Goal: Complete application form

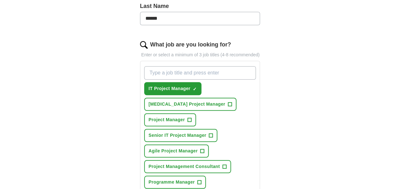
scroll to position [191, 0]
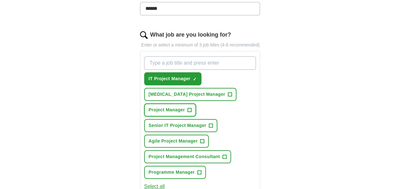
click at [188, 110] on span "+" at bounding box center [190, 110] width 4 height 5
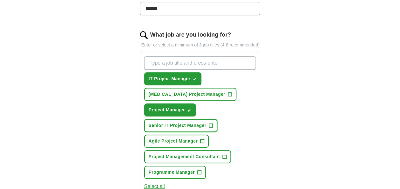
click at [213, 124] on button "Senior IT Project Manager +" at bounding box center [180, 125] width 73 height 13
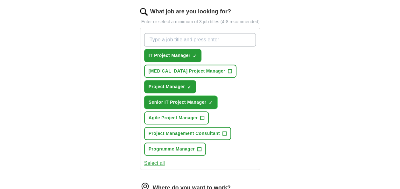
scroll to position [223, 0]
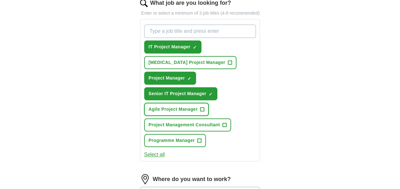
click at [203, 110] on span "+" at bounding box center [203, 109] width 4 height 5
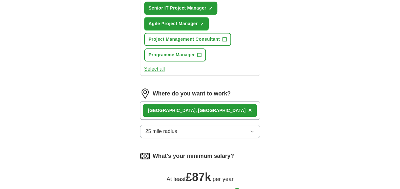
scroll to position [318, 0]
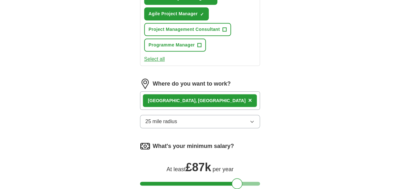
click at [226, 101] on div "London, UK ×" at bounding box center [200, 100] width 120 height 18
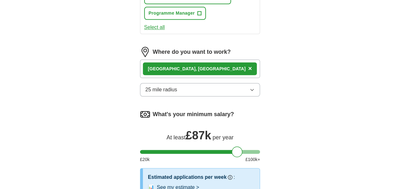
scroll to position [382, 0]
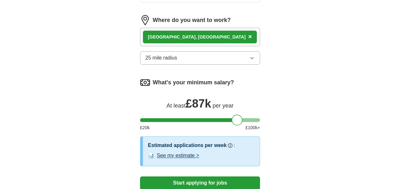
click at [195, 154] on button "See my estimate >" at bounding box center [178, 156] width 42 height 8
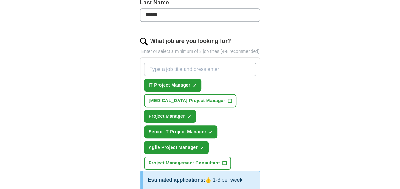
scroll to position [255, 0]
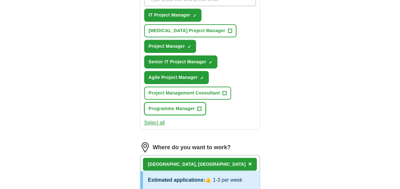
click at [201, 106] on span "+" at bounding box center [199, 108] width 4 height 5
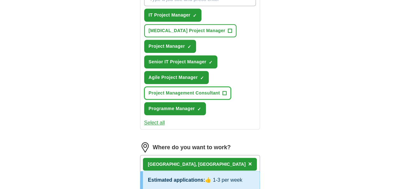
click at [224, 91] on span "+" at bounding box center [225, 93] width 4 height 5
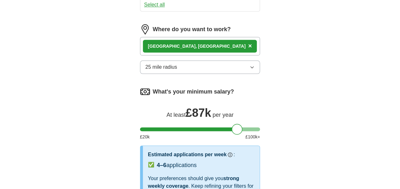
scroll to position [382, 0]
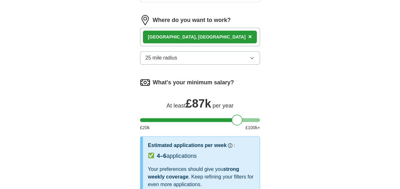
click at [241, 59] on button "25 mile radius" at bounding box center [200, 57] width 120 height 13
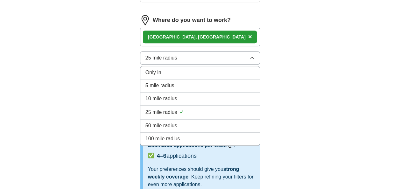
click at [233, 122] on div "50 mile radius" at bounding box center [201, 126] width 110 height 8
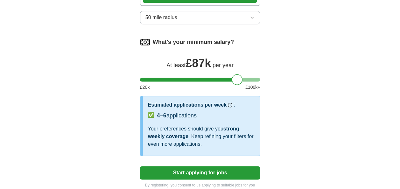
scroll to position [478, 0]
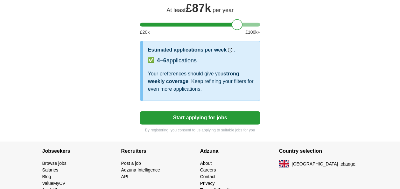
click at [243, 113] on button "Start applying for jobs" at bounding box center [200, 117] width 120 height 13
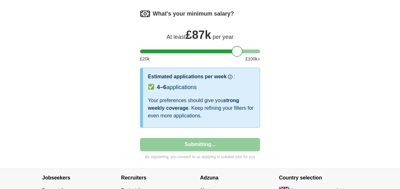
select select "**"
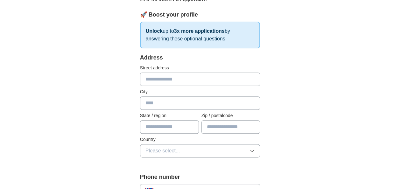
scroll to position [96, 0]
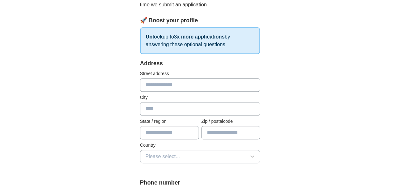
click at [217, 81] on input "text" at bounding box center [200, 84] width 120 height 13
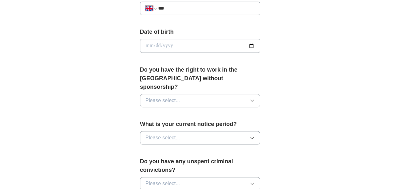
scroll to position [287, 0]
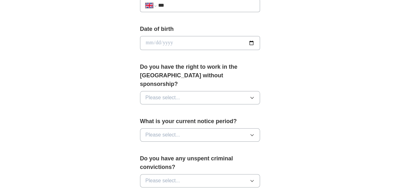
click at [252, 97] on icon "button" at bounding box center [252, 98] width 3 height 2
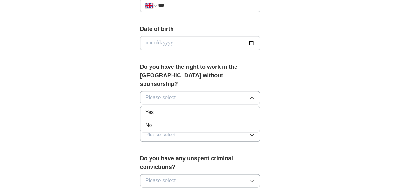
click at [252, 95] on icon "button" at bounding box center [252, 97] width 5 height 5
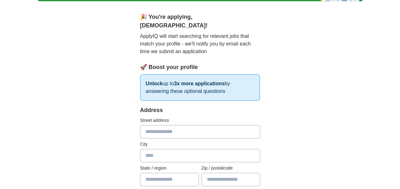
scroll to position [64, 0]
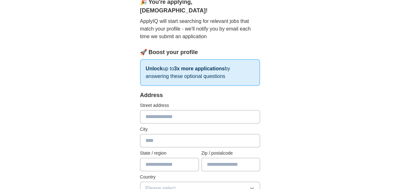
click at [217, 110] on input "text" at bounding box center [200, 116] width 120 height 13
type input "**********"
type input "*******"
type input "*********"
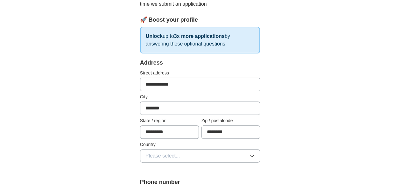
scroll to position [127, 0]
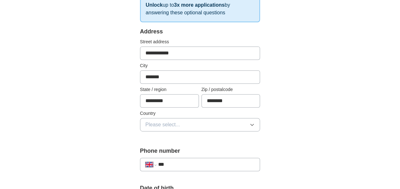
type input "********"
click at [241, 118] on button "Please select..." at bounding box center [200, 124] width 120 height 13
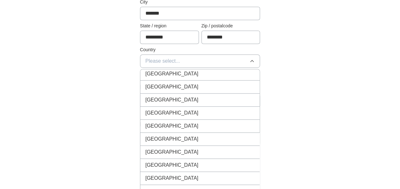
scroll to position [350, 0]
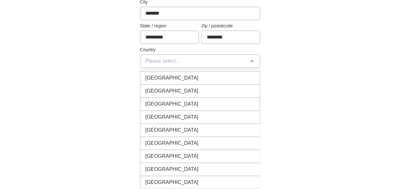
click at [181, 139] on div "[GEOGRAPHIC_DATA]" at bounding box center [201, 143] width 110 height 8
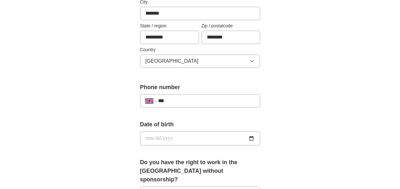
click at [184, 97] on input "***" at bounding box center [206, 101] width 97 height 8
type input "**"
select select "**"
type input "**"
select select "**"
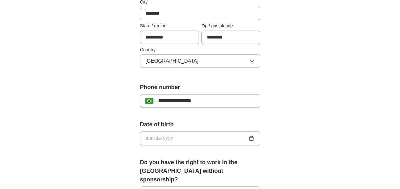
type input "**********"
click at [180, 132] on input "date" at bounding box center [200, 139] width 120 height 14
type input "**********"
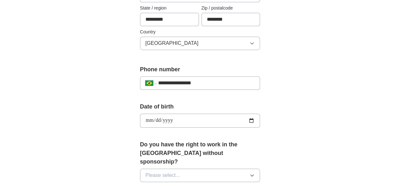
scroll to position [223, 0]
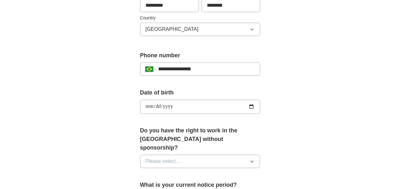
click at [178, 158] on span "Please select..." at bounding box center [163, 162] width 35 height 8
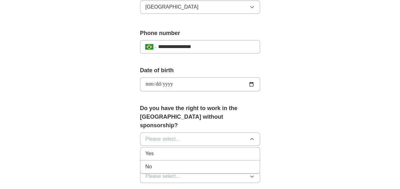
scroll to position [255, 0]
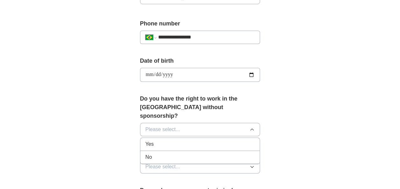
click at [195, 153] on div "No" at bounding box center [201, 157] width 110 height 8
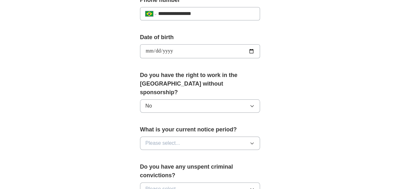
scroll to position [287, 0]
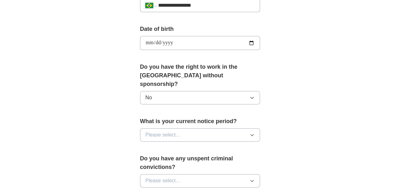
click at [199, 128] on button "Please select..." at bounding box center [200, 134] width 120 height 13
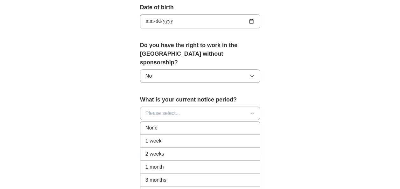
scroll to position [318, 0]
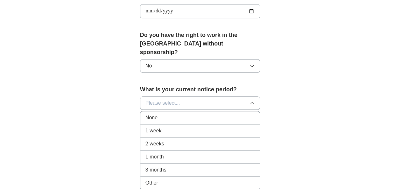
click at [204, 153] on div "1 month" at bounding box center [201, 157] width 110 height 8
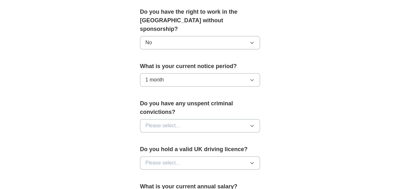
scroll to position [350, 0]
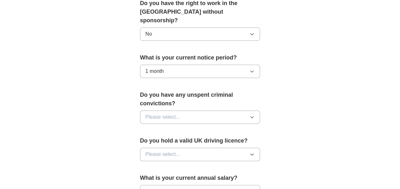
click at [231, 110] on button "Please select..." at bounding box center [200, 116] width 120 height 13
click at [226, 141] on div "No" at bounding box center [201, 145] width 110 height 8
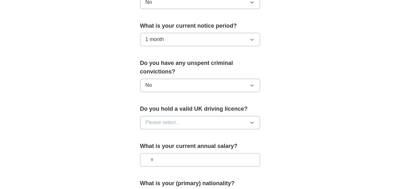
click at [232, 116] on button "Please select..." at bounding box center [200, 122] width 120 height 13
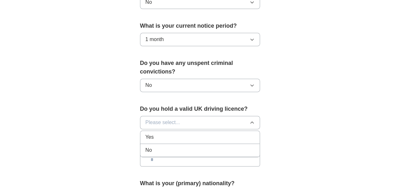
click at [229, 144] on li "No" at bounding box center [200, 150] width 120 height 13
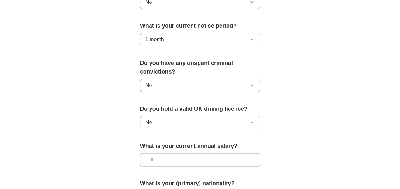
scroll to position [414, 0]
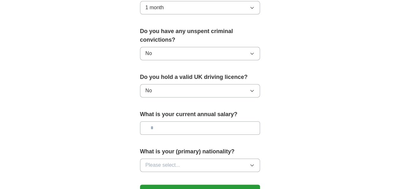
click at [226, 121] on input "text" at bounding box center [200, 127] width 120 height 13
click at [220, 159] on button "Please select..." at bounding box center [200, 165] width 120 height 13
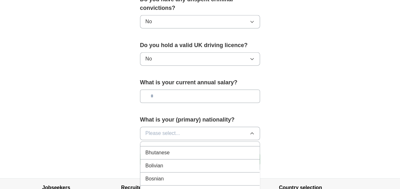
scroll to position [318, 0]
click at [207, 165] on div "Brazilian" at bounding box center [201, 169] width 110 height 8
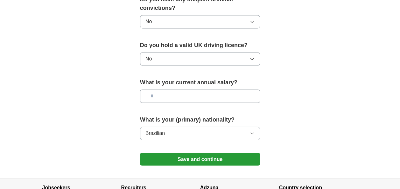
click at [203, 89] on input "text" at bounding box center [200, 95] width 120 height 13
click at [157, 89] on input "*******" at bounding box center [200, 95] width 120 height 13
type input "*******"
click at [238, 153] on button "Save and continue" at bounding box center [200, 159] width 120 height 13
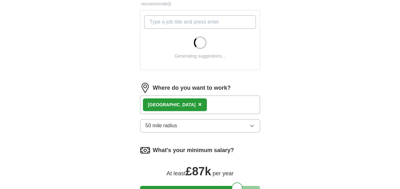
scroll to position [318, 0]
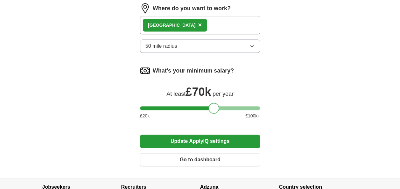
drag, startPoint x: 239, startPoint y: 107, endPoint x: 216, endPoint y: 109, distance: 24.0
click at [216, 109] on div at bounding box center [214, 108] width 11 height 11
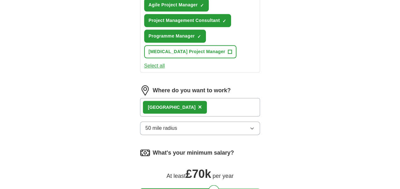
scroll to position [385, 0]
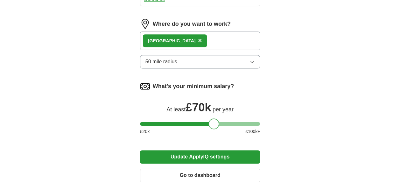
click at [229, 150] on button "Update ApplyIQ settings" at bounding box center [200, 156] width 120 height 13
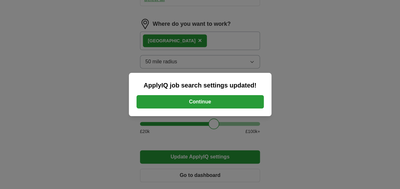
click at [231, 99] on button "Continue" at bounding box center [200, 101] width 127 height 13
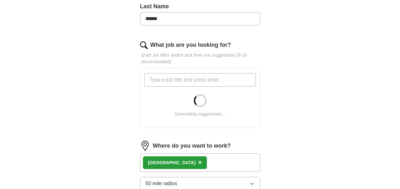
scroll to position [191, 0]
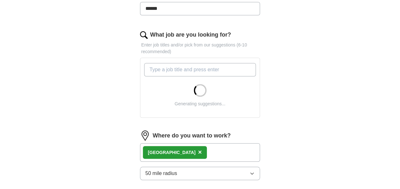
click at [198, 70] on input "What job are you looking for?" at bounding box center [200, 69] width 112 height 13
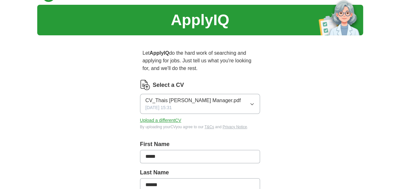
scroll to position [0, 0]
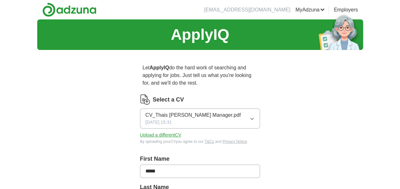
type input "technical"
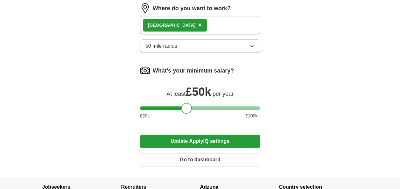
scroll to position [385, 0]
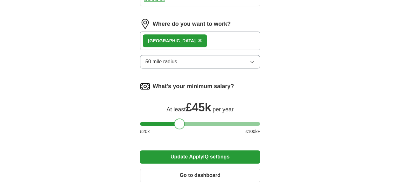
drag, startPoint x: 211, startPoint y: 108, endPoint x: 176, endPoint y: 111, distance: 34.8
click at [176, 118] on div at bounding box center [179, 123] width 11 height 11
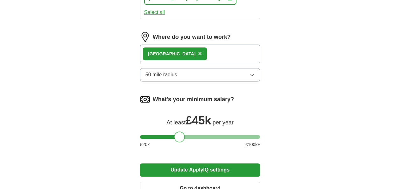
scroll to position [382, 0]
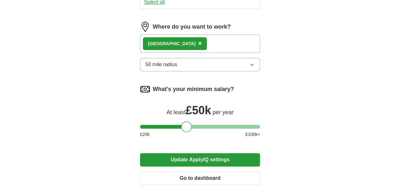
drag, startPoint x: 178, startPoint y: 111, endPoint x: 185, endPoint y: 114, distance: 7.4
click at [185, 121] on div at bounding box center [186, 126] width 11 height 11
click at [199, 153] on button "Update ApplyIQ settings" at bounding box center [200, 159] width 120 height 13
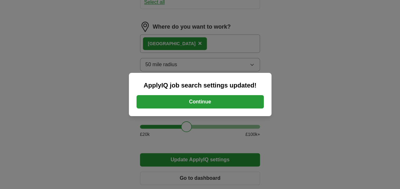
click at [248, 101] on button "Continue" at bounding box center [200, 101] width 127 height 13
